Goal: Book appointment/travel/reservation

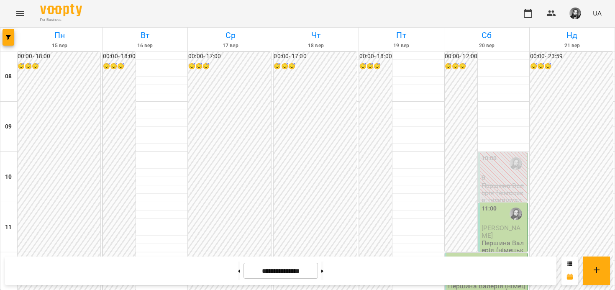
scroll to position [206, 0]
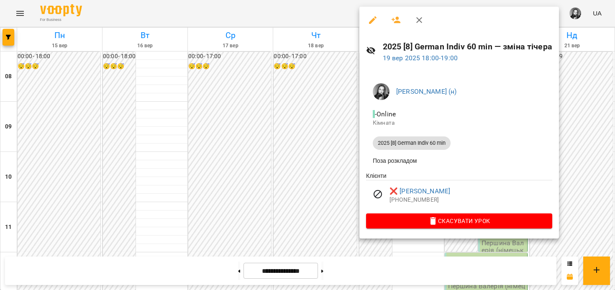
click at [328, 148] on div at bounding box center [307, 145] width 615 height 290
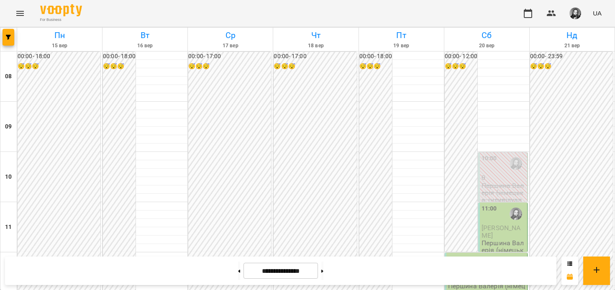
scroll to position [483, 0]
click at [323, 263] on button at bounding box center [322, 270] width 2 height 18
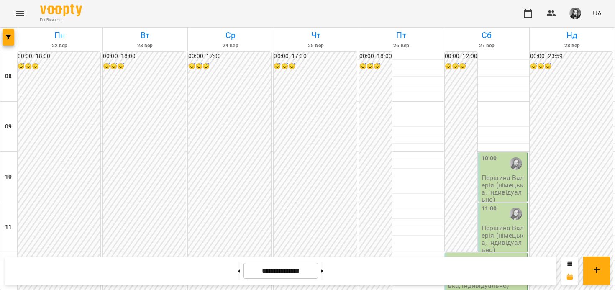
scroll to position [427, 0]
click at [238, 261] on button at bounding box center [239, 270] width 2 height 18
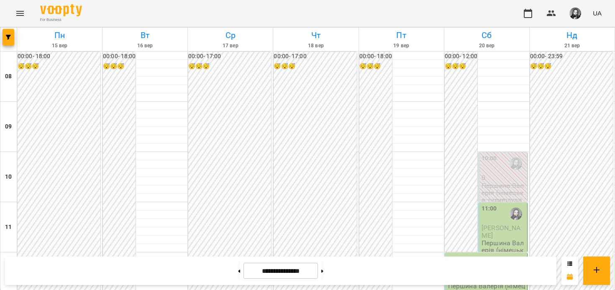
scroll to position [463, 0]
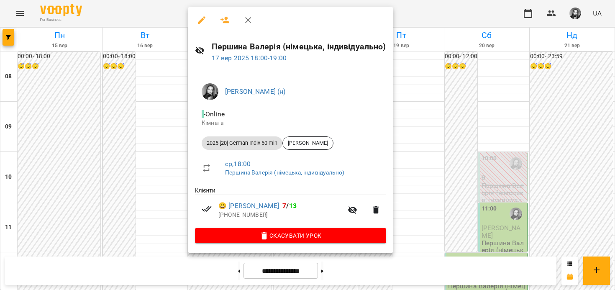
click at [170, 162] on div at bounding box center [307, 145] width 615 height 290
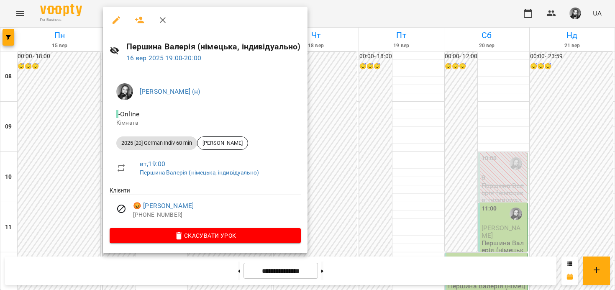
click at [53, 175] on div at bounding box center [307, 145] width 615 height 290
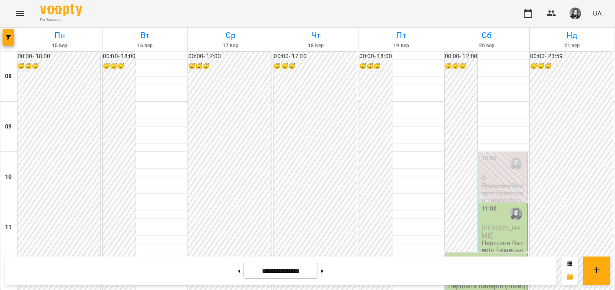
scroll to position [409, 0]
click at [323, 272] on button at bounding box center [322, 270] width 2 height 18
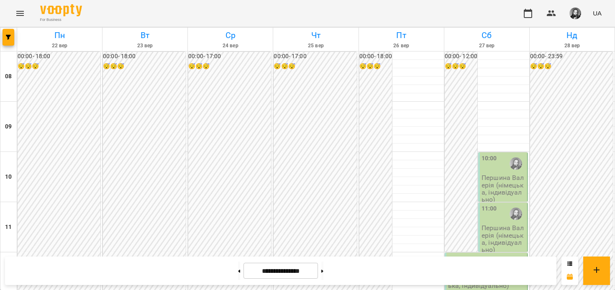
scroll to position [465, 0]
click at [238, 269] on button at bounding box center [239, 270] width 2 height 18
type input "**********"
